Goal: Information Seeking & Learning: Learn about a topic

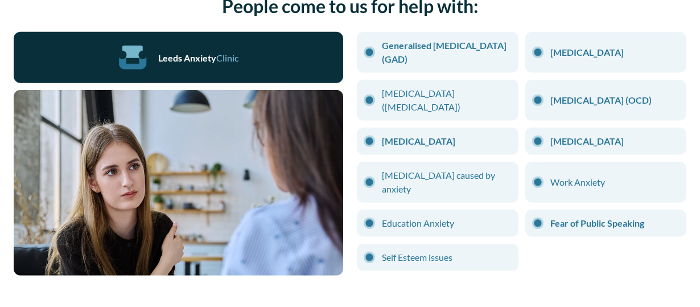
scroll to position [1006, 0]
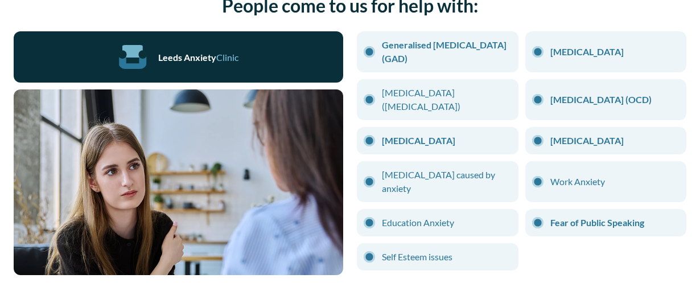
click at [412, 143] on link "[MEDICAL_DATA]" at bounding box center [447, 141] width 130 height 14
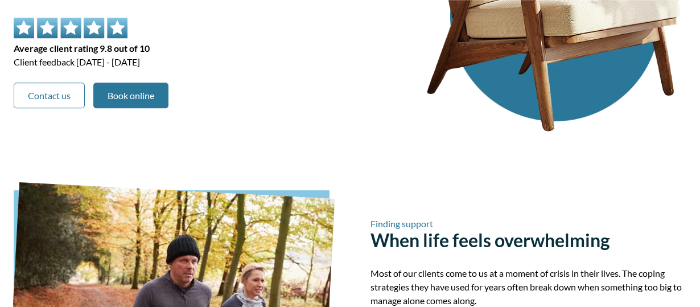
scroll to position [0, 0]
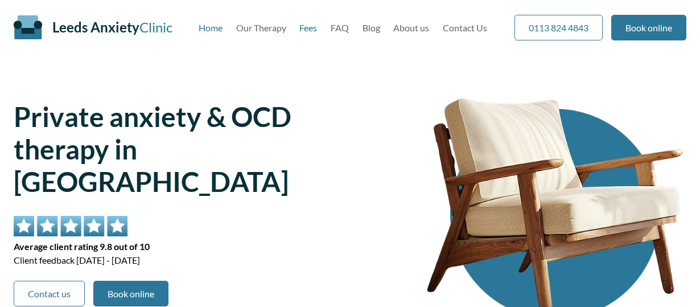
click at [307, 30] on link "Fees" at bounding box center [308, 27] width 18 height 11
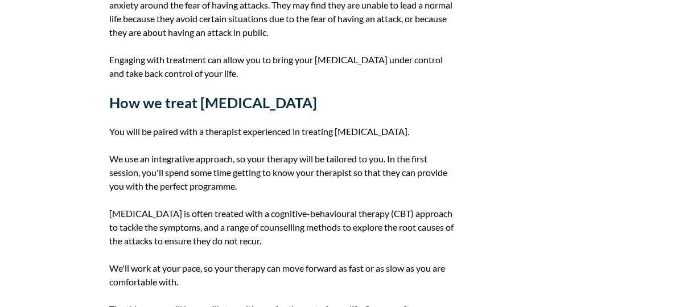
scroll to position [592, 0]
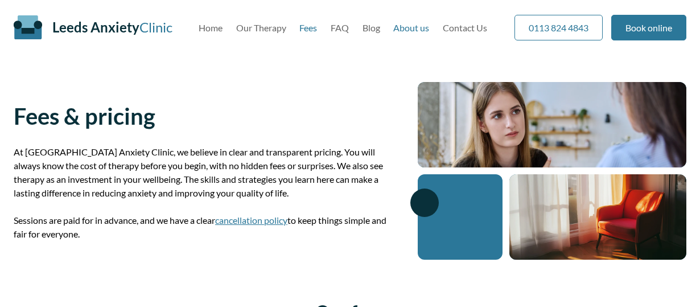
click at [412, 25] on link "About us" at bounding box center [411, 27] width 36 height 11
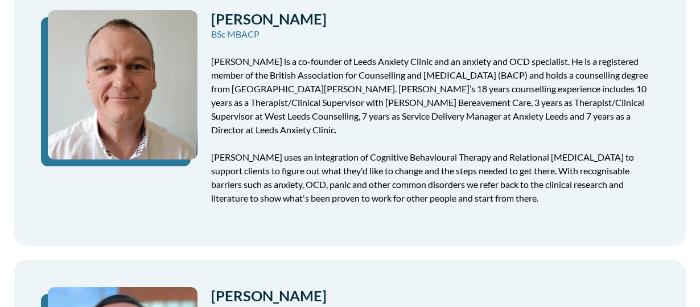
scroll to position [592, 0]
